Goal: Task Accomplishment & Management: Use online tool/utility

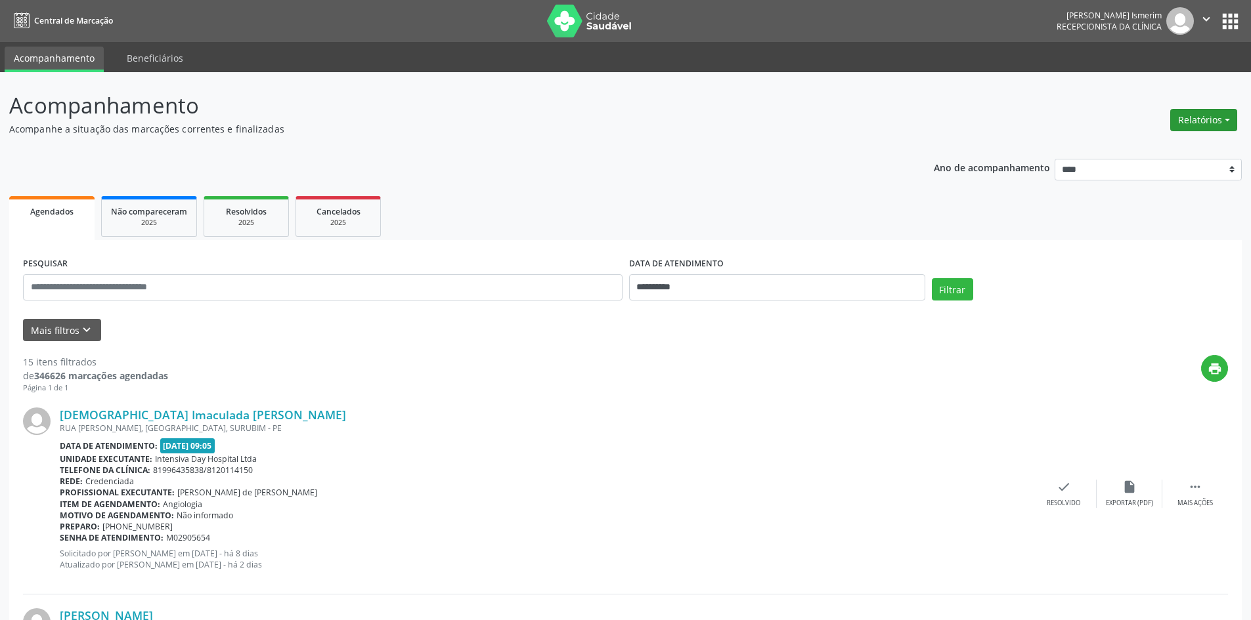
click at [1197, 119] on button "Relatórios" at bounding box center [1203, 120] width 67 height 22
click at [1124, 150] on link "Agendamentos" at bounding box center [1166, 148] width 141 height 18
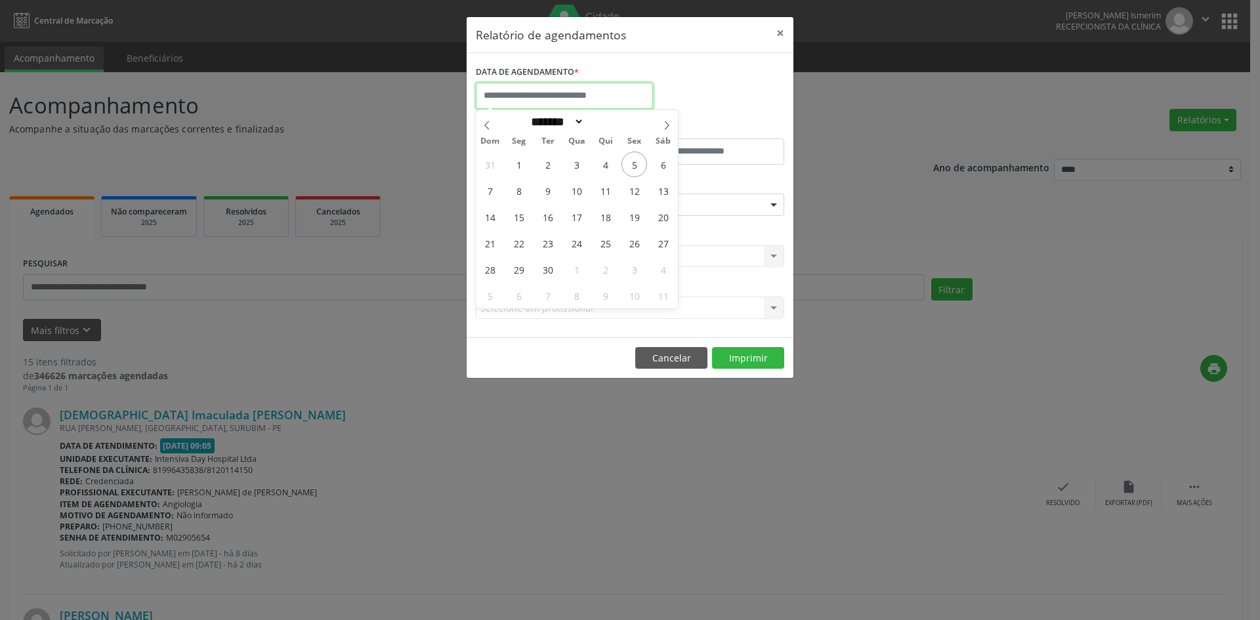
click at [507, 100] on input "text" at bounding box center [564, 96] width 177 height 26
click at [664, 161] on span "6" at bounding box center [664, 165] width 26 height 26
type input "**********"
click at [664, 161] on span "6" at bounding box center [664, 165] width 26 height 26
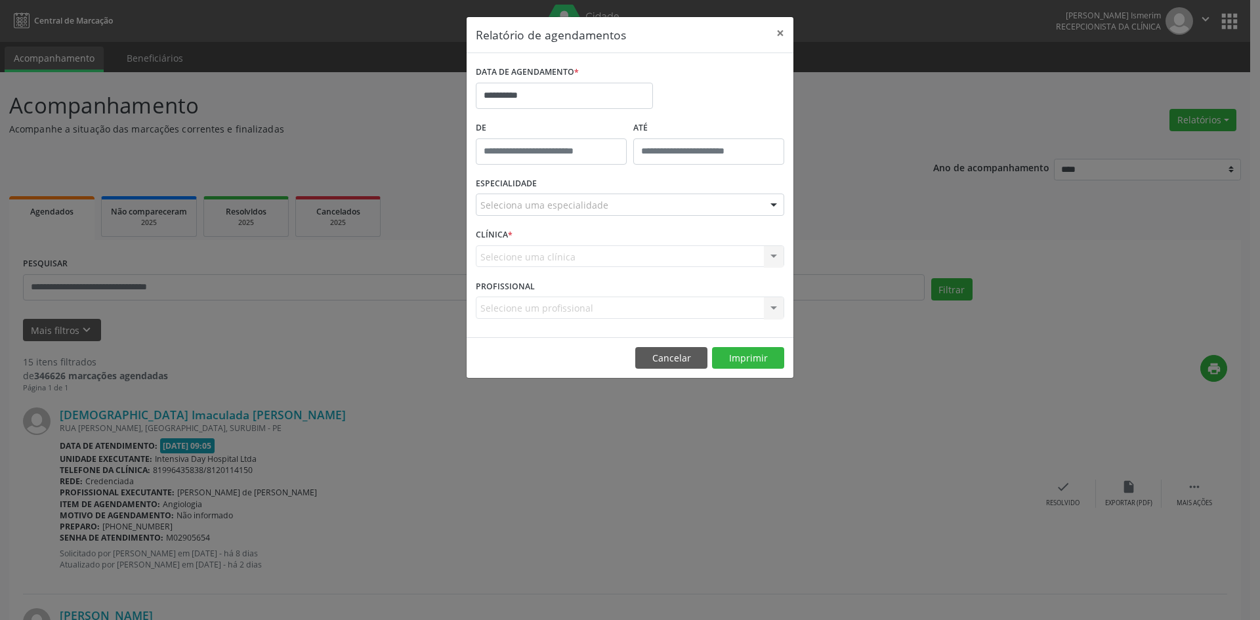
click at [656, 205] on div "Seleciona uma especialidade" at bounding box center [630, 205] width 309 height 22
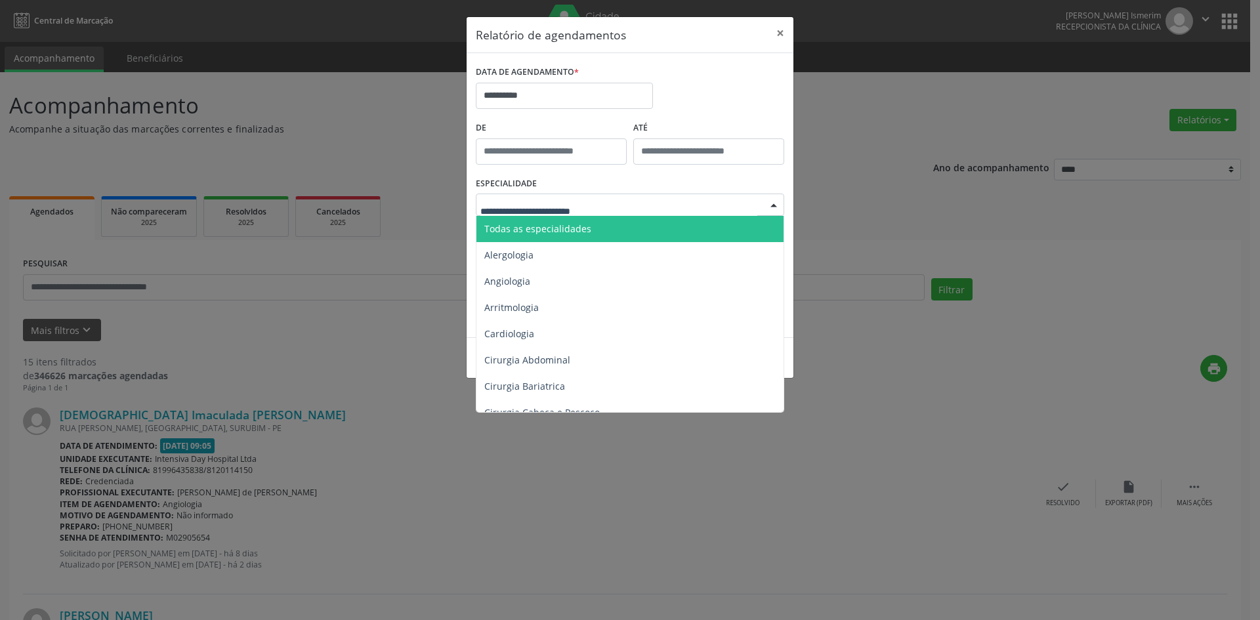
click at [606, 226] on span "Todas as especialidades" at bounding box center [631, 229] width 309 height 26
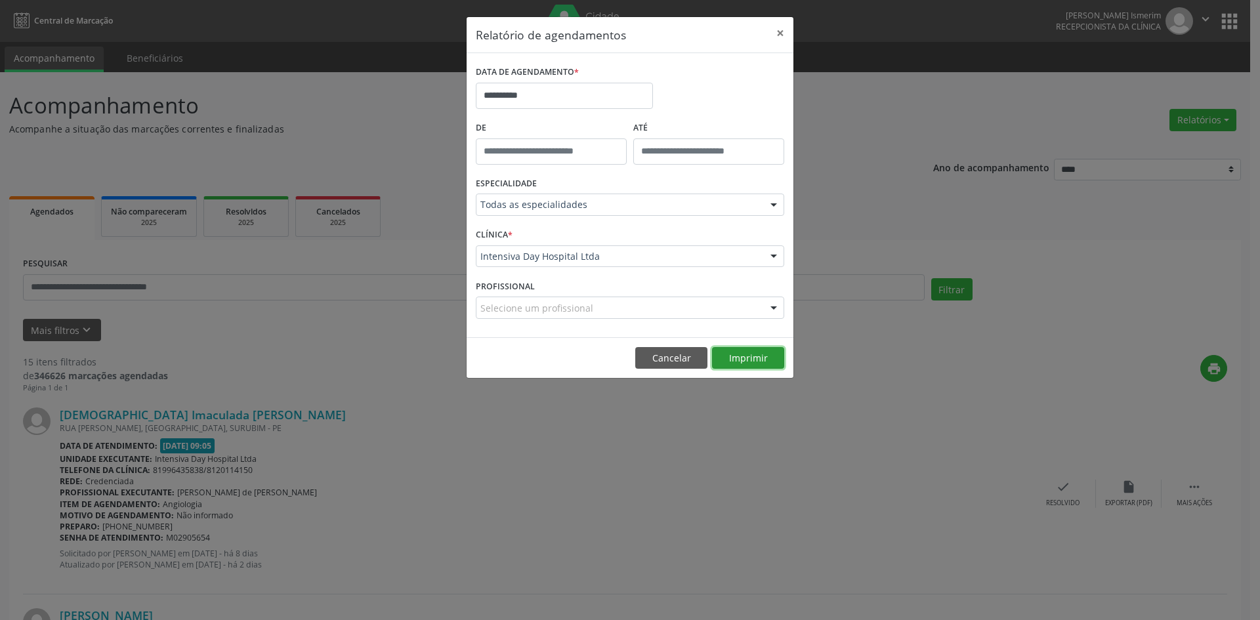
click at [763, 354] on button "Imprimir" at bounding box center [748, 358] width 72 height 22
click at [782, 33] on button "×" at bounding box center [780, 33] width 26 height 32
